Goal: Transaction & Acquisition: Purchase product/service

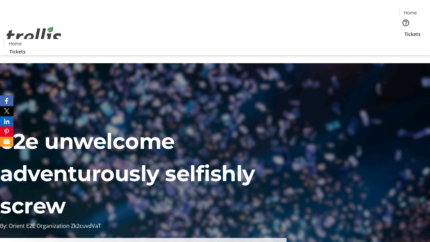
click at [405, 31] on span "Tickets" at bounding box center [413, 34] width 16 height 7
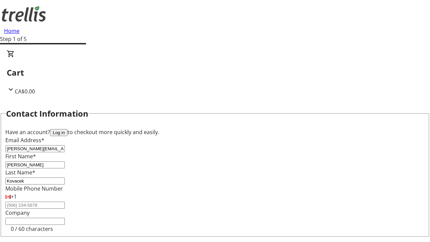
type input "Kovacek"
